Goal: Task Accomplishment & Management: Complete application form

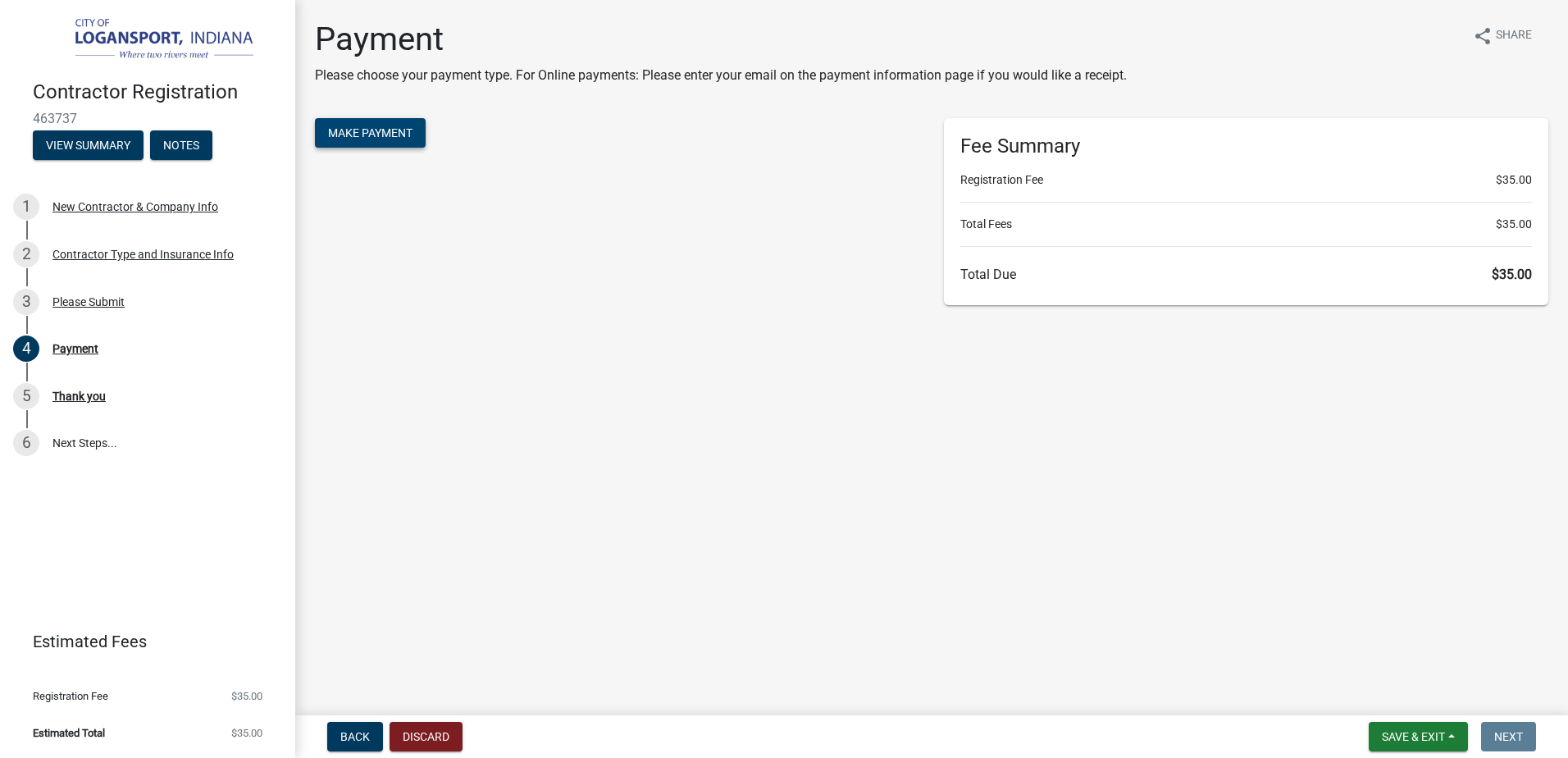
click at [382, 133] on span "Make Payment" at bounding box center [370, 133] width 85 height 13
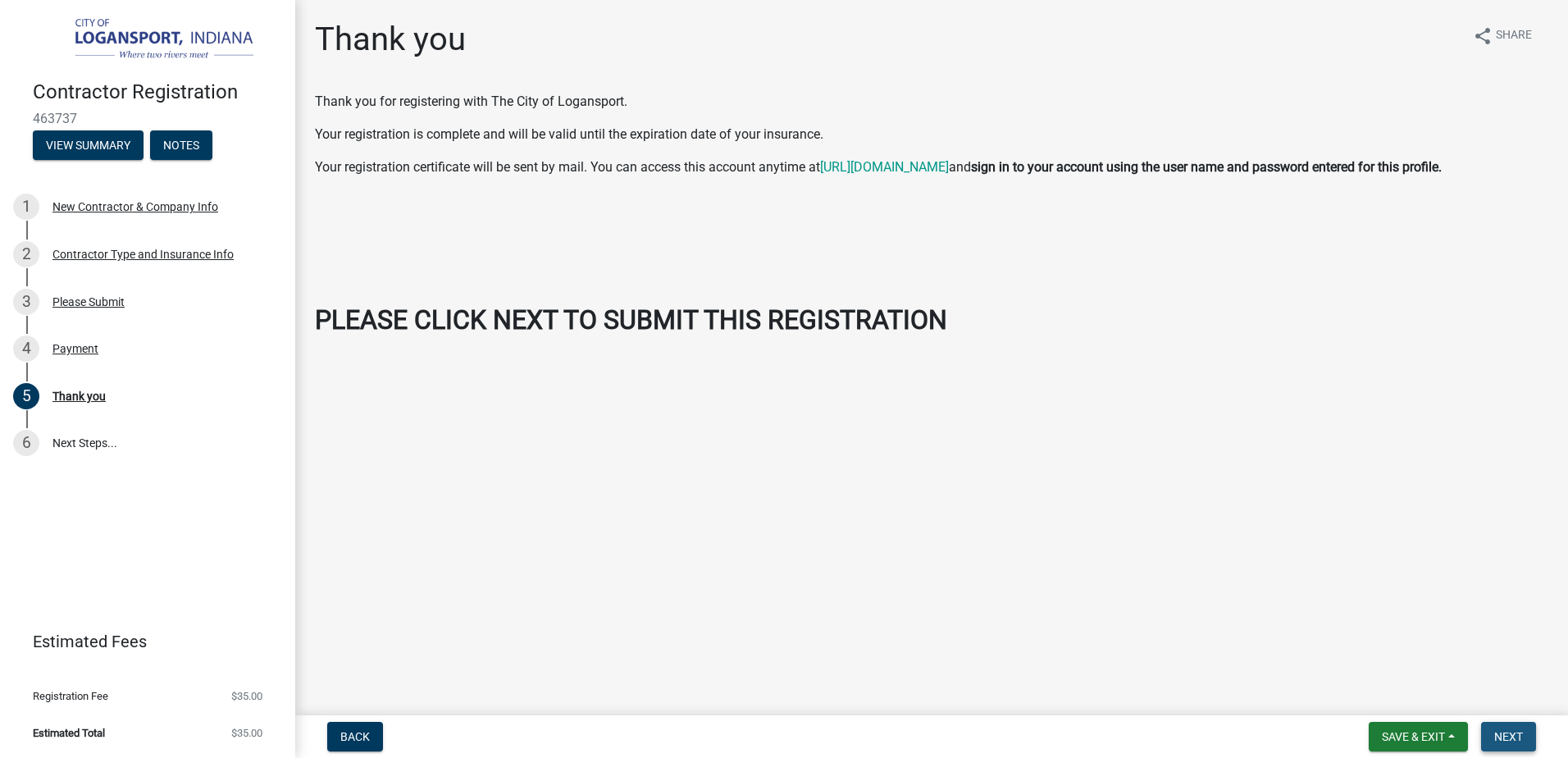
click at [1508, 730] on span "Next" at bounding box center [1508, 736] width 29 height 13
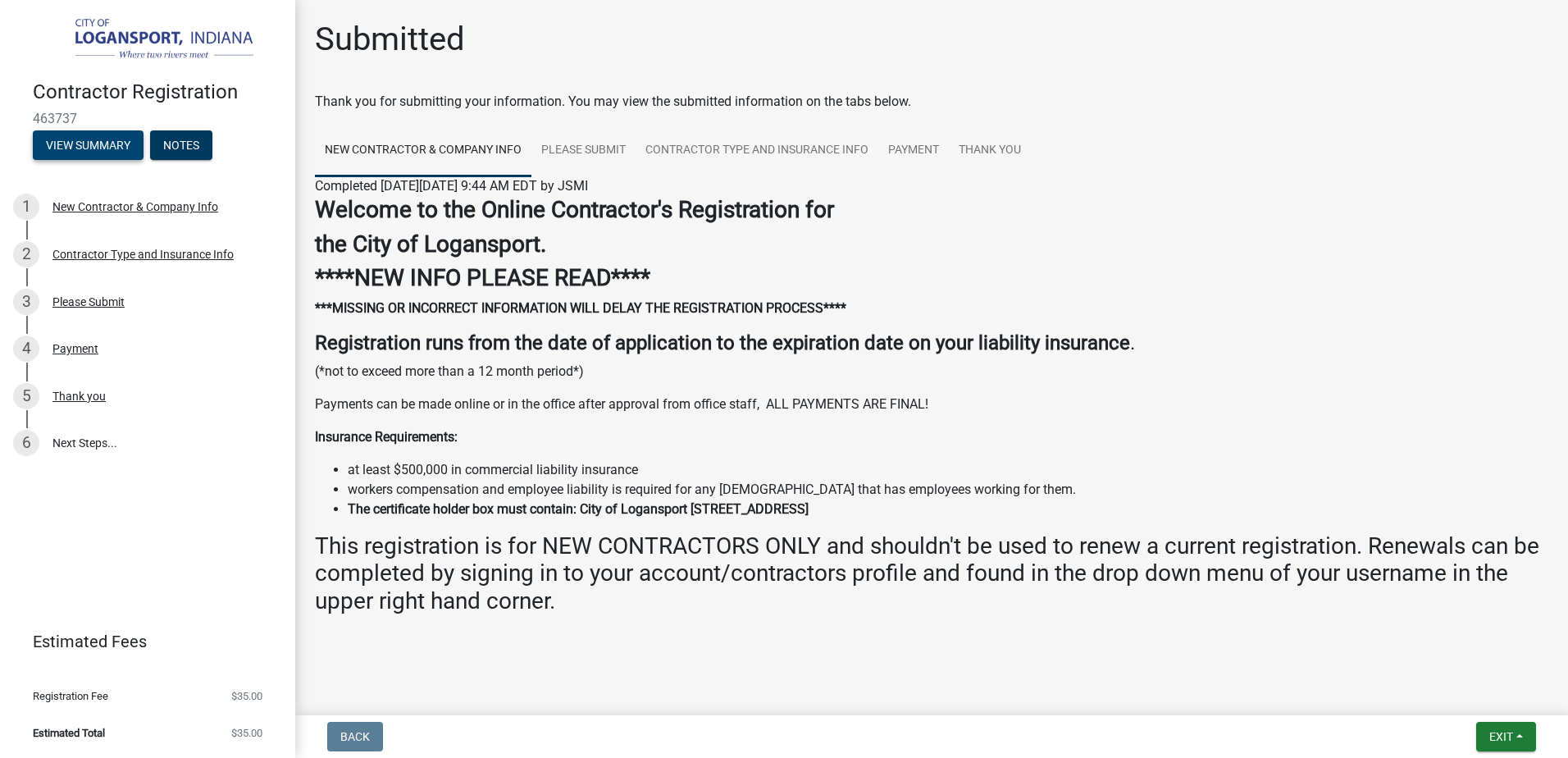
click at [89, 146] on button "View Summary" at bounding box center [88, 145] width 111 height 29
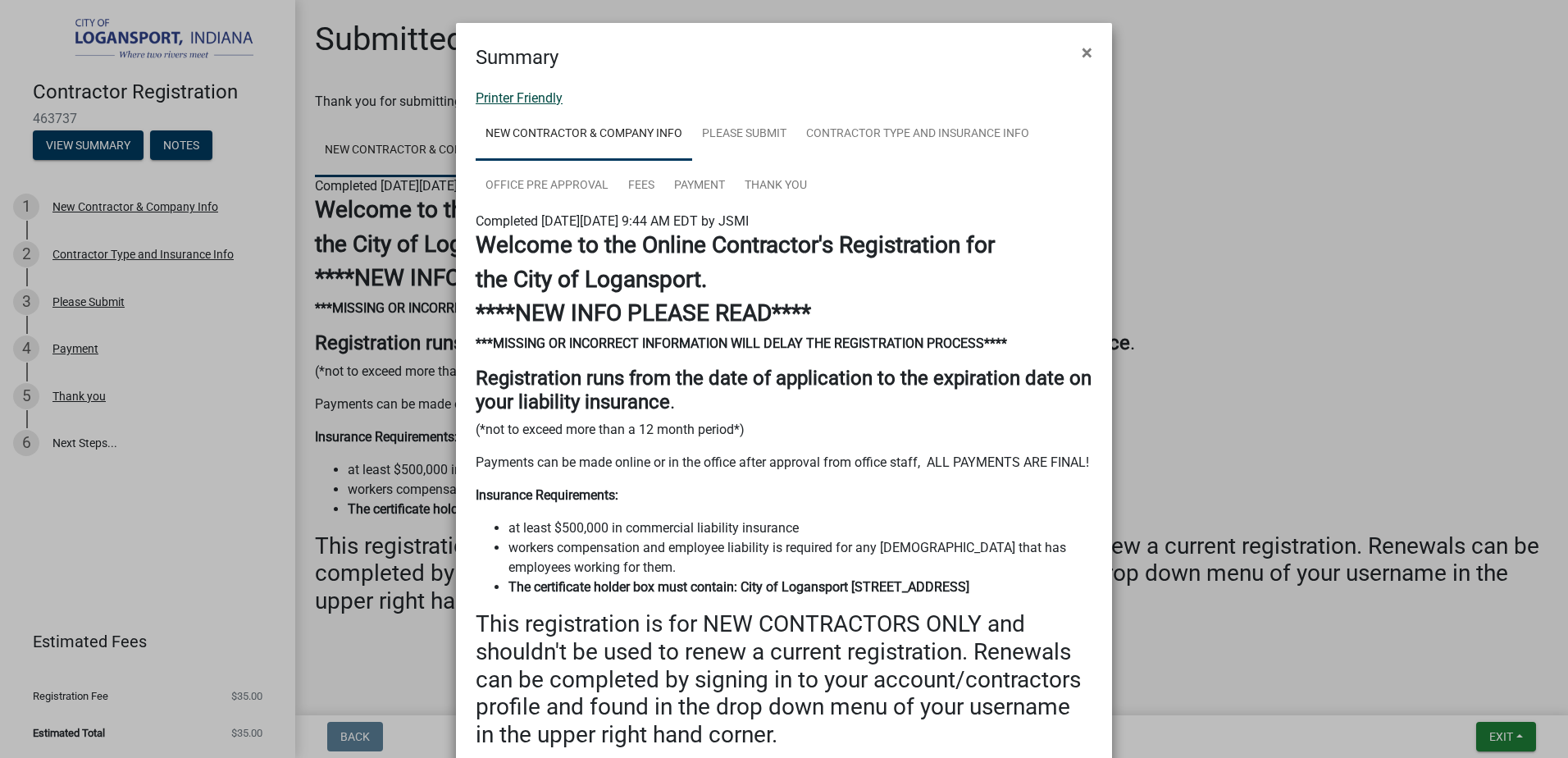
click at [489, 96] on link "Printer Friendly" at bounding box center [519, 98] width 87 height 16
click at [1082, 49] on span "×" at bounding box center [1086, 53] width 10 height 23
